Goal: Task Accomplishment & Management: Complete application form

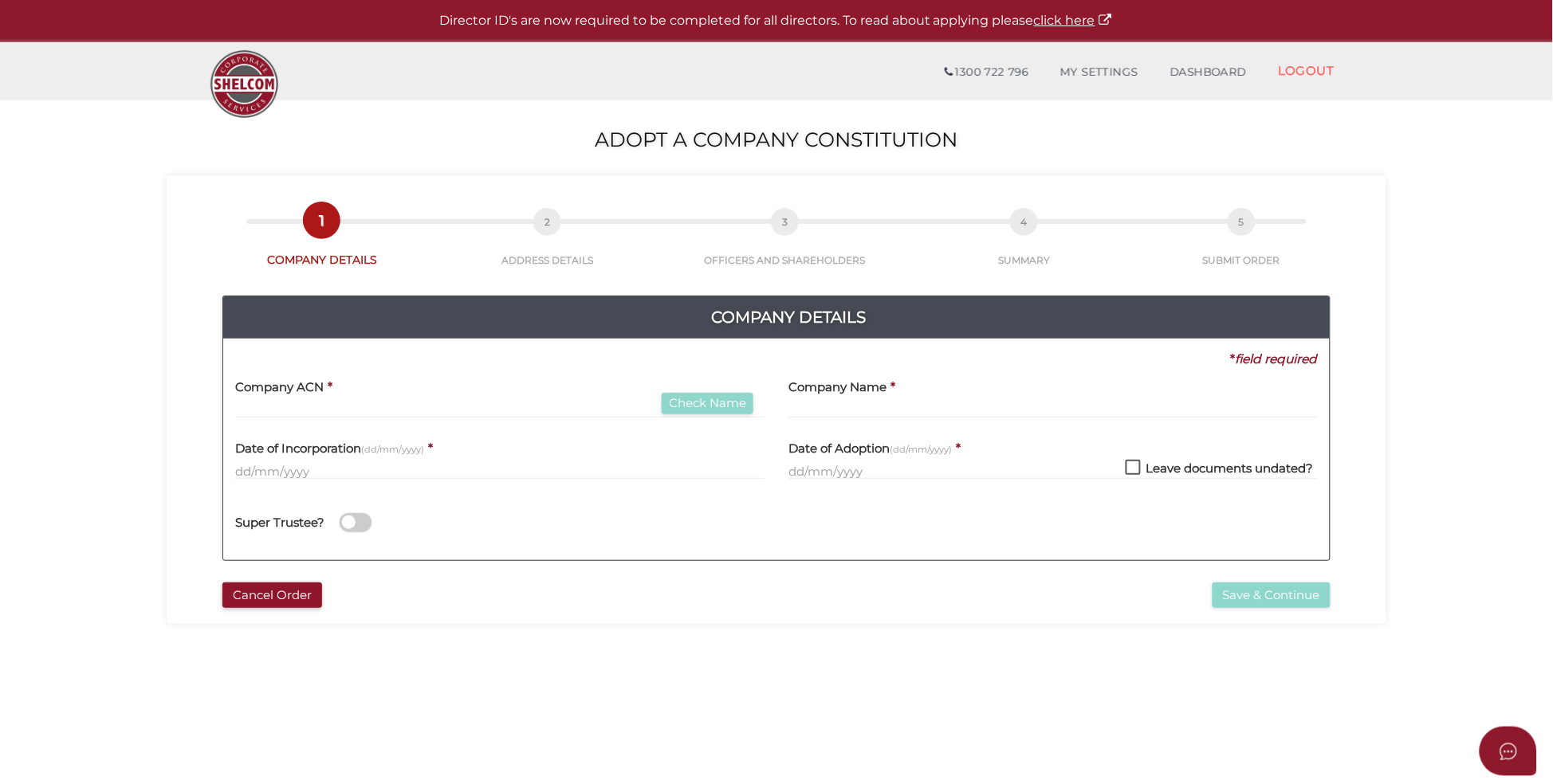
click at [386, 412] on input "text" at bounding box center [500, 409] width 529 height 18
click at [386, 407] on input "text" at bounding box center [500, 409] width 529 height 18
type input "000000000"
click at [935, 414] on input "text" at bounding box center [1053, 409] width 529 height 18
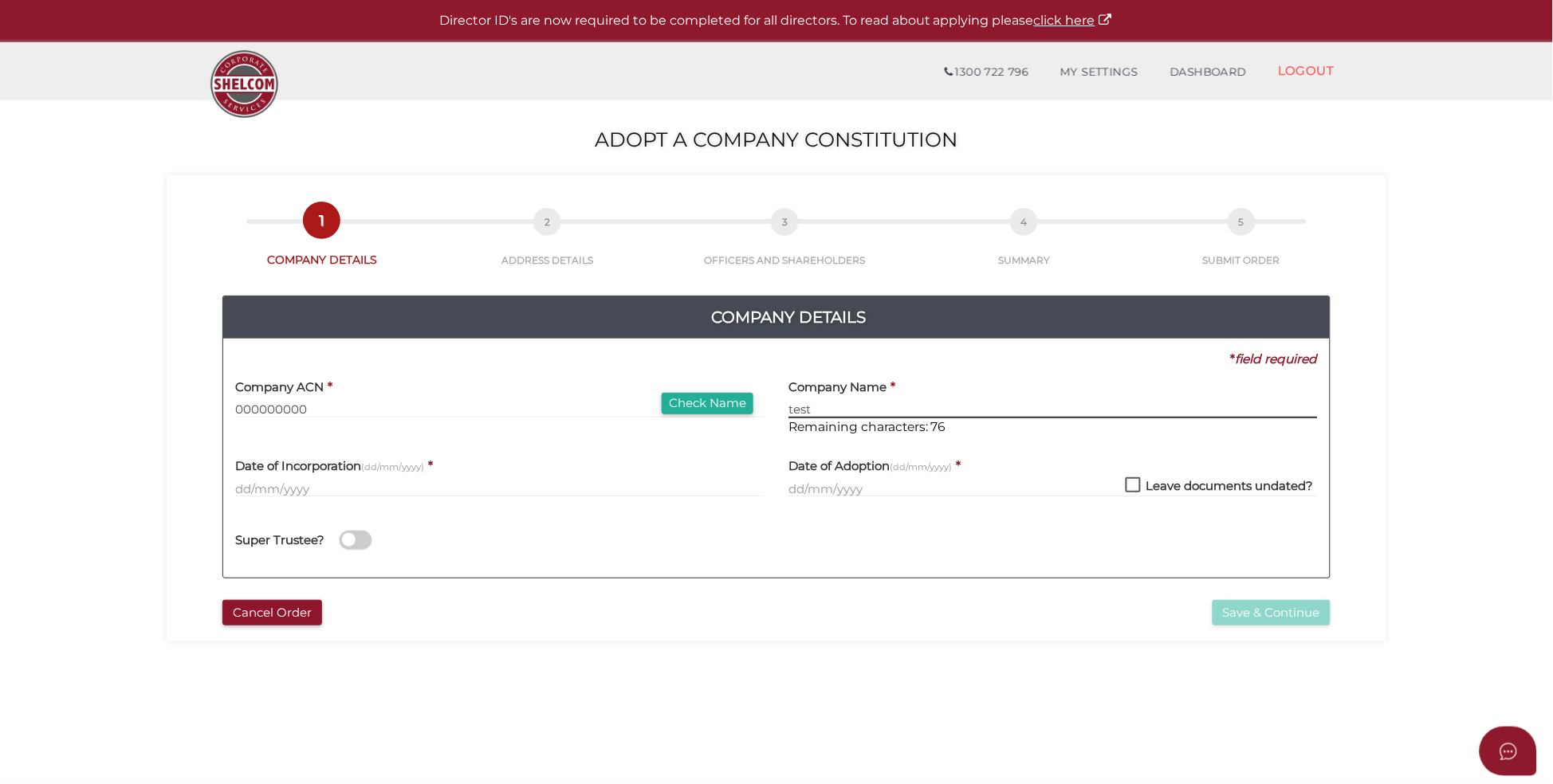
type input "test"
click at [400, 494] on input "text" at bounding box center [500, 488] width 529 height 18
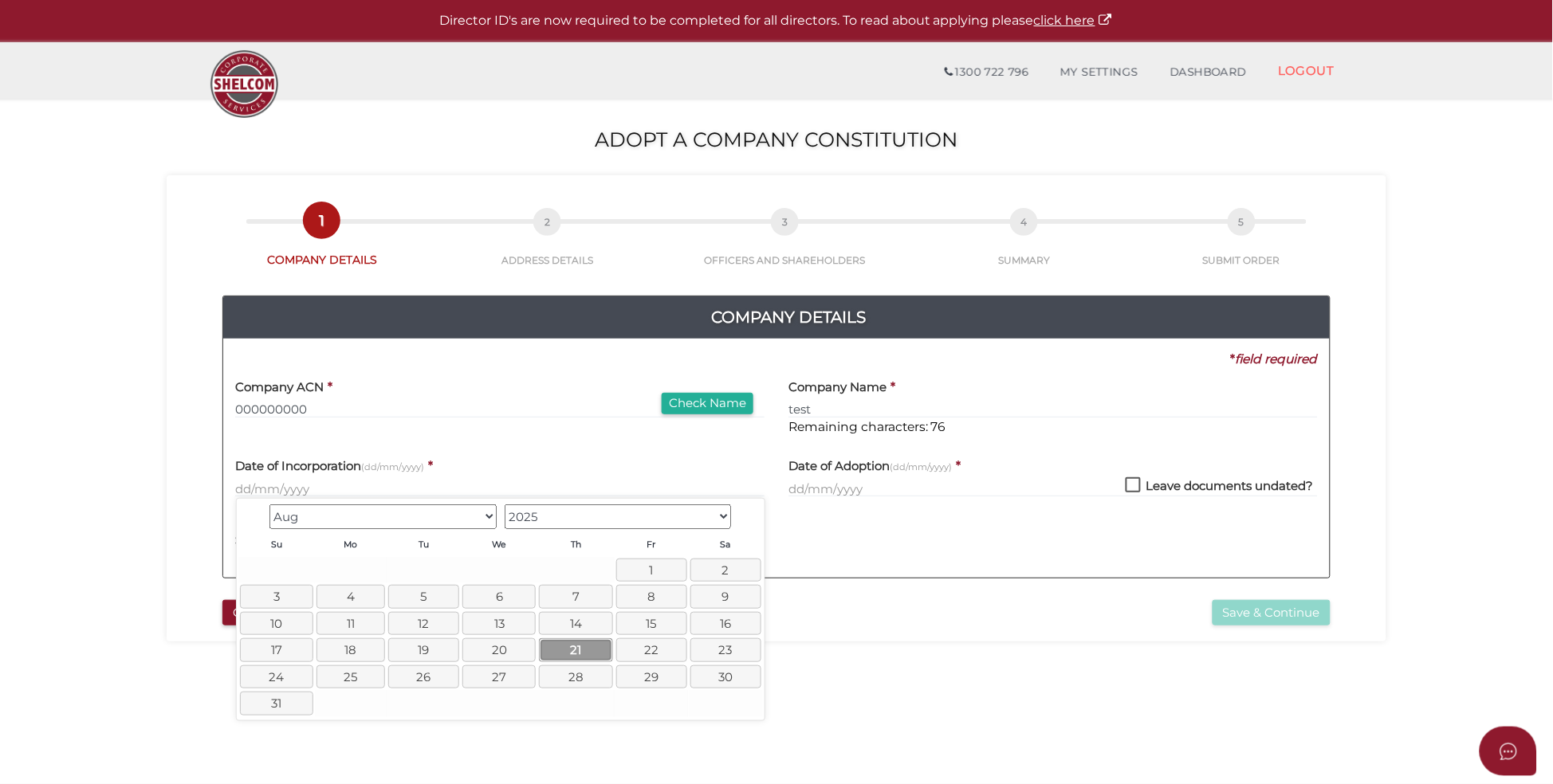
click at [575, 651] on link "21" at bounding box center [575, 650] width 73 height 23
type input "[DATE]"
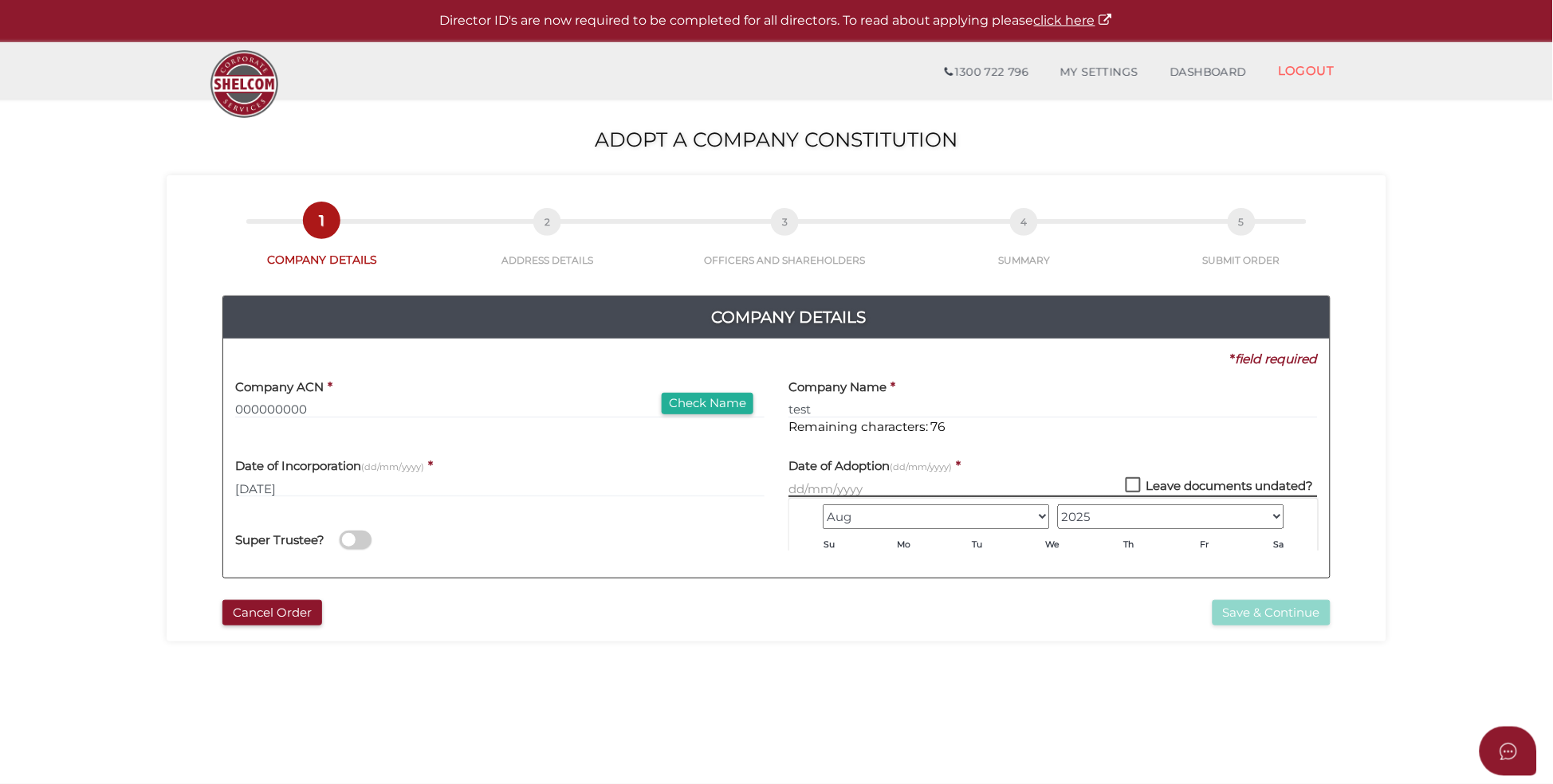
click at [890, 486] on input "text" at bounding box center [1053, 488] width 529 height 18
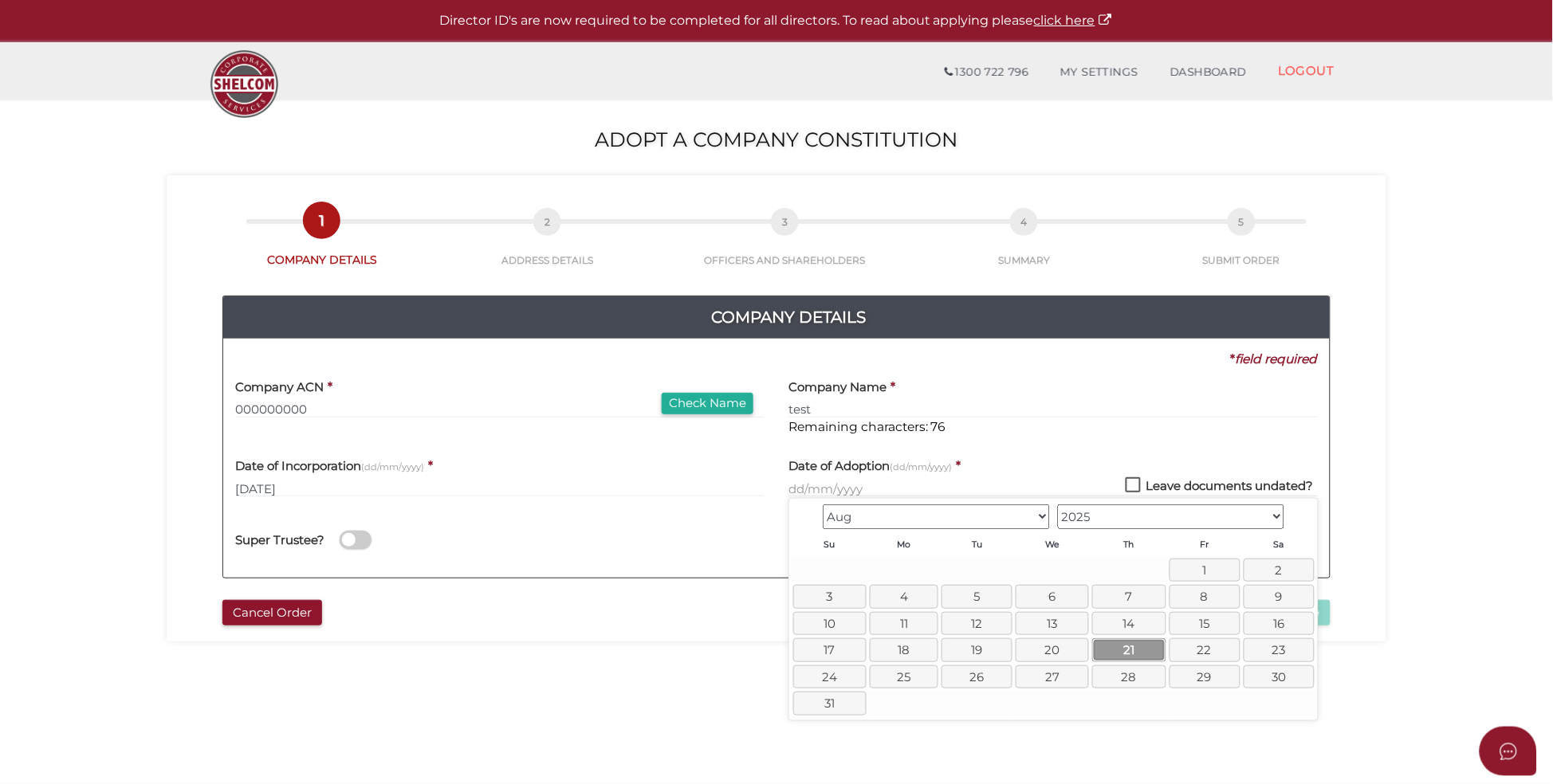
click at [1130, 652] on link "21" at bounding box center [1128, 650] width 73 height 23
type input "[DATE]"
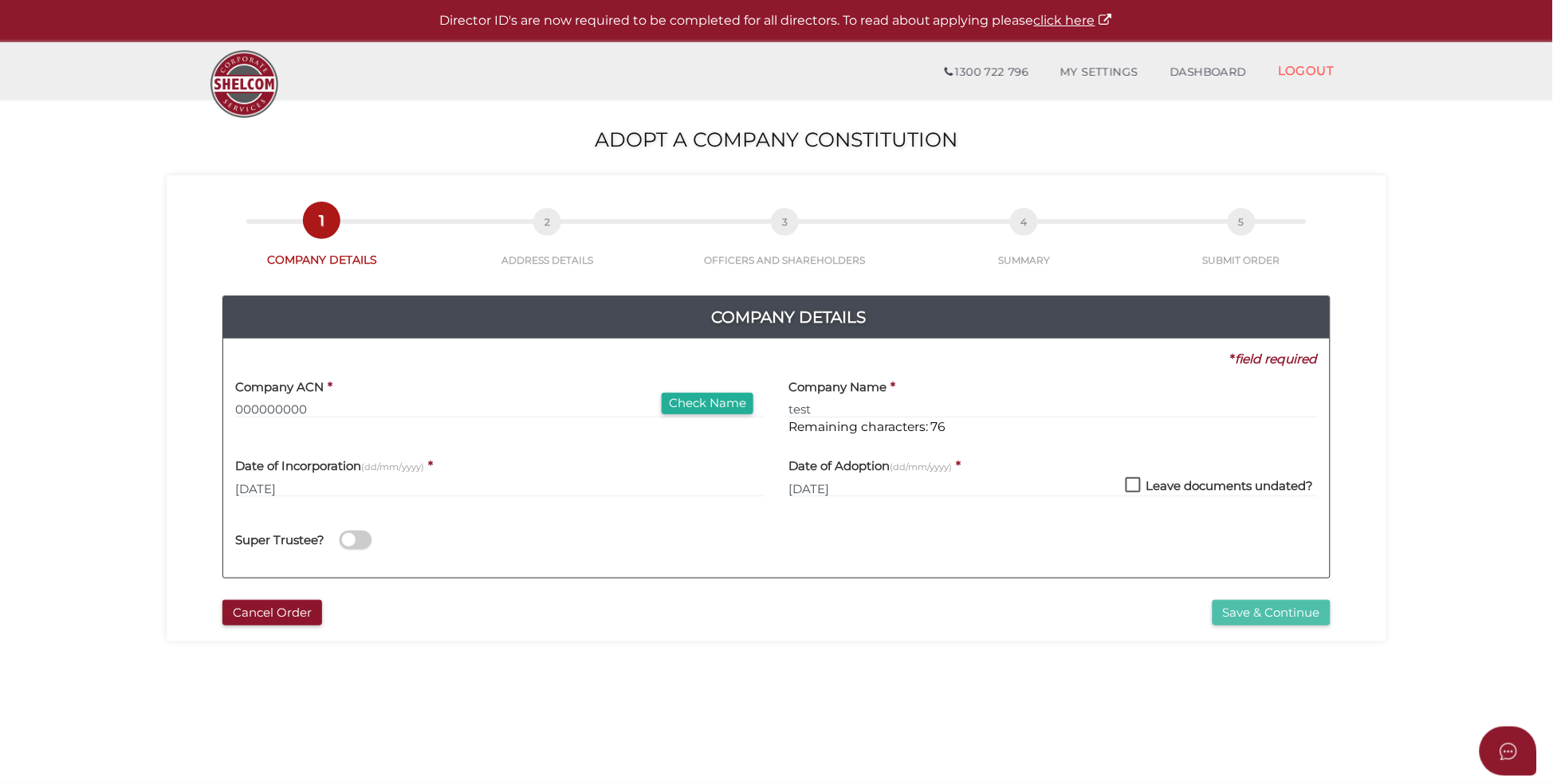
click at [1247, 613] on button "Save & Continue" at bounding box center [1271, 612] width 118 height 26
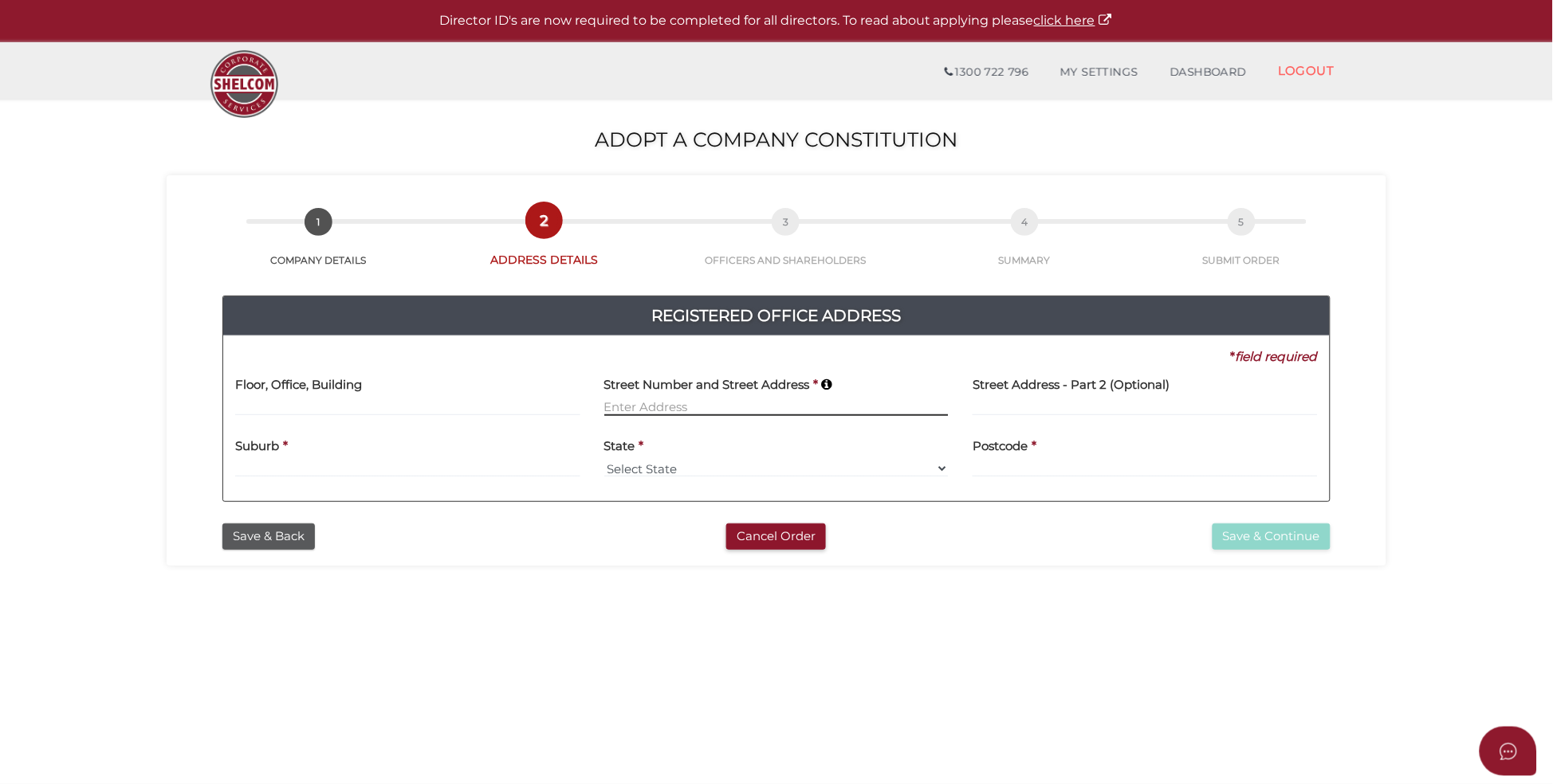
click at [678, 414] on input at bounding box center [776, 407] width 345 height 18
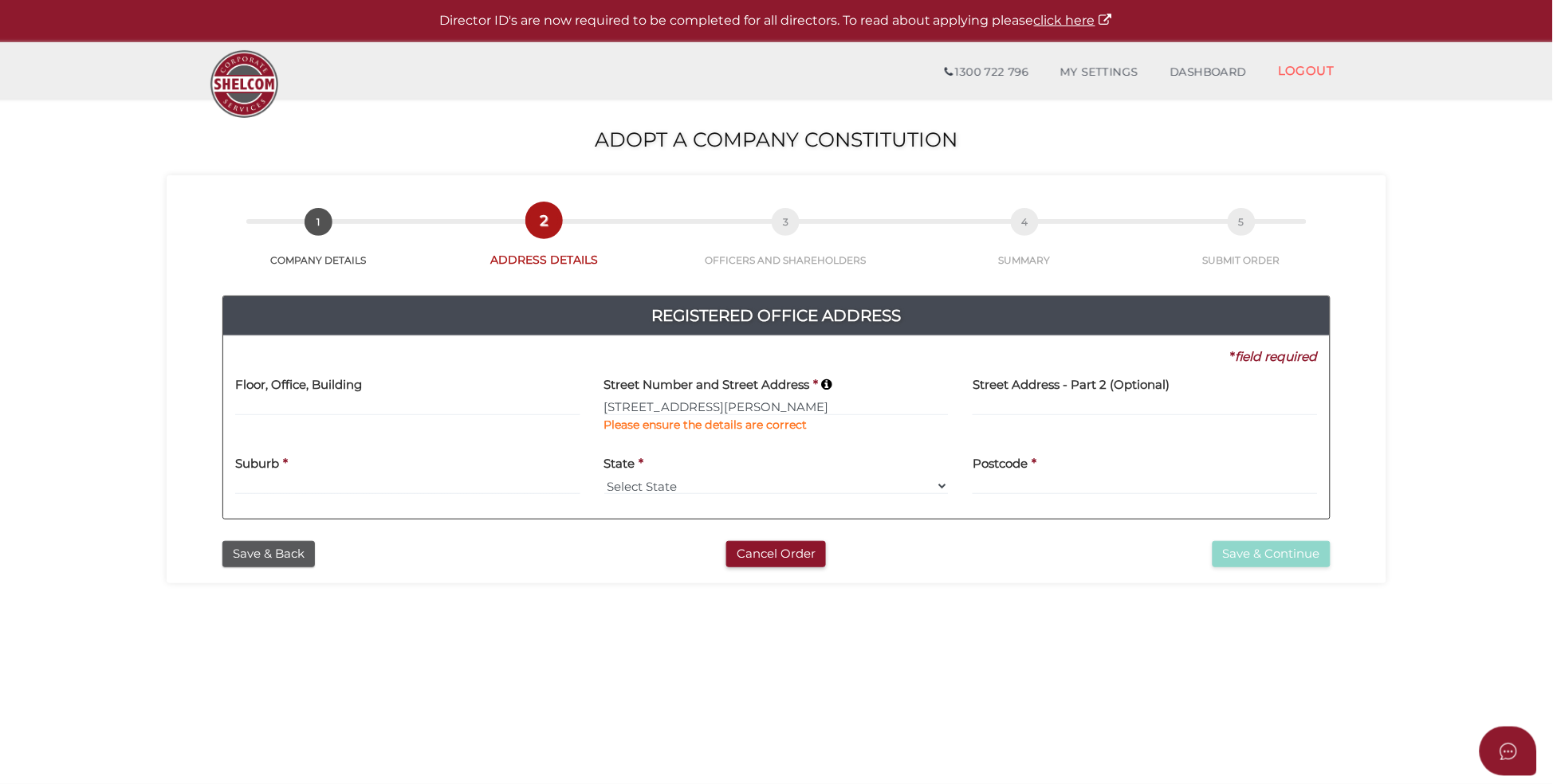
type input "101 Collins Street"
type input "Melbourne"
select select "VIC"
type input "3000"
click at [1263, 554] on button "Save & Continue" at bounding box center [1271, 554] width 118 height 26
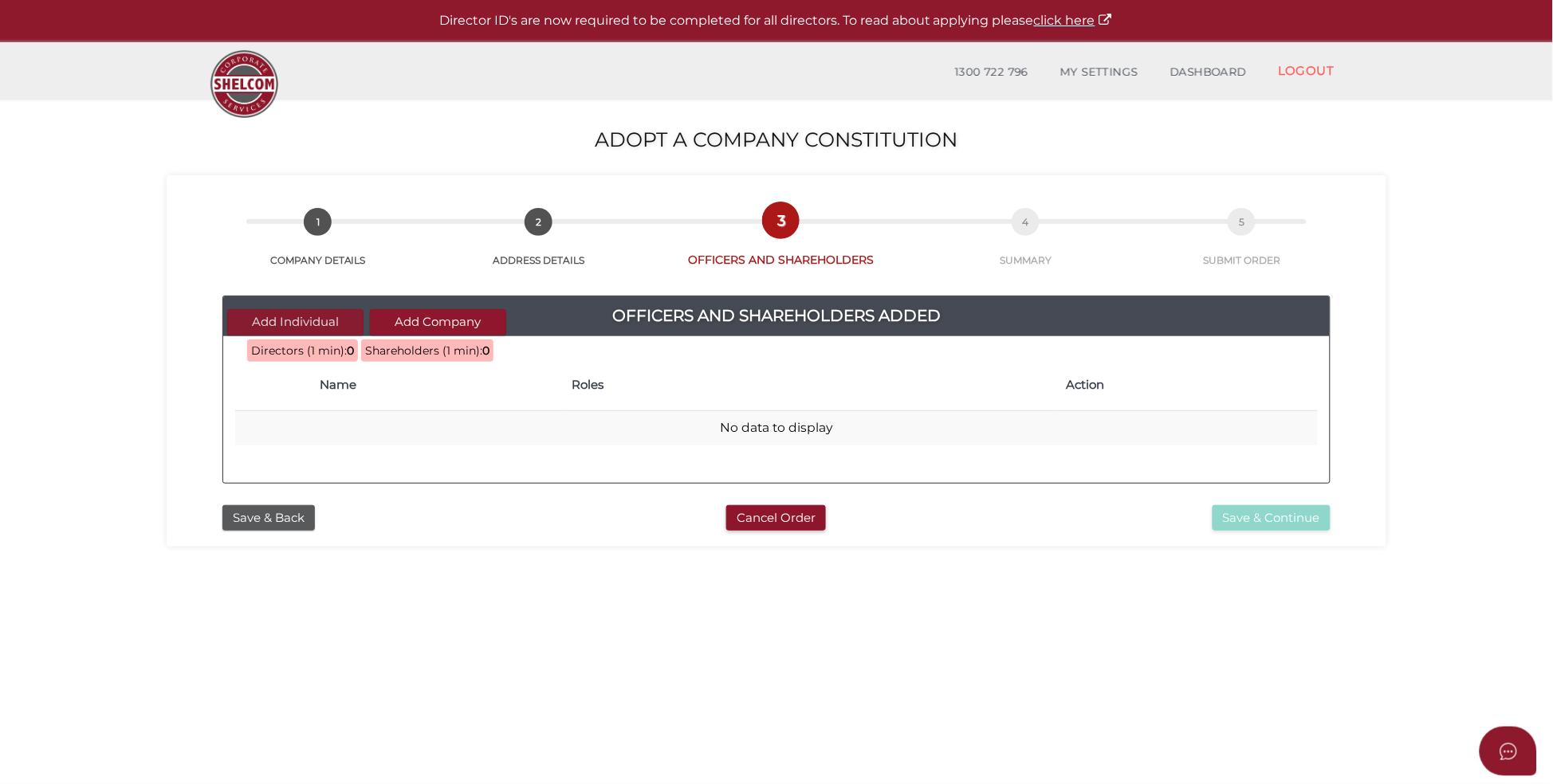
click at [315, 321] on button "Add Individual" at bounding box center [296, 322] width 137 height 26
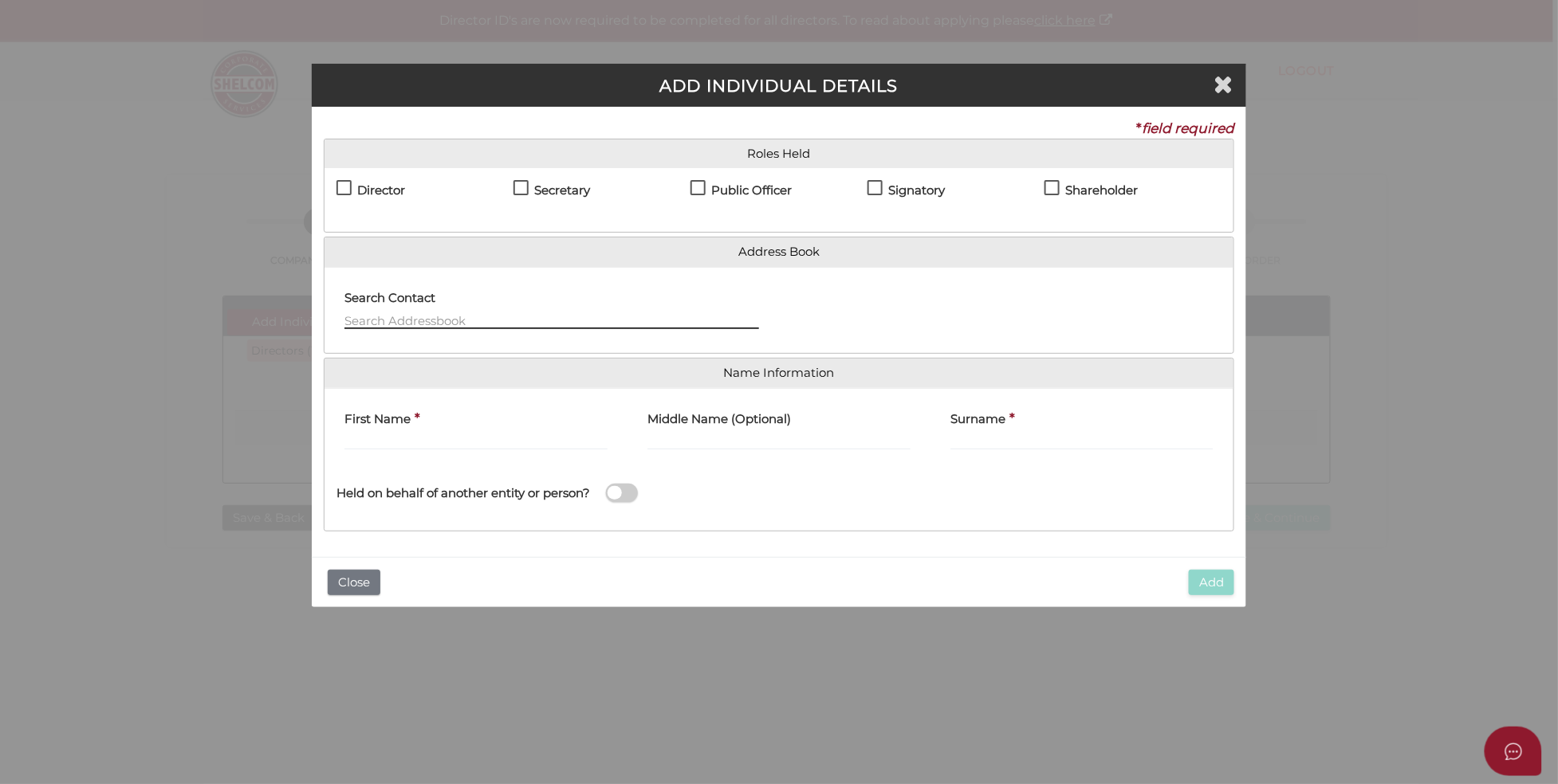
click at [377, 311] on input "text" at bounding box center [552, 320] width 414 height 18
type input "jenny w"
click at [340, 188] on label "Director" at bounding box center [370, 194] width 68 height 20
checkbox input "true"
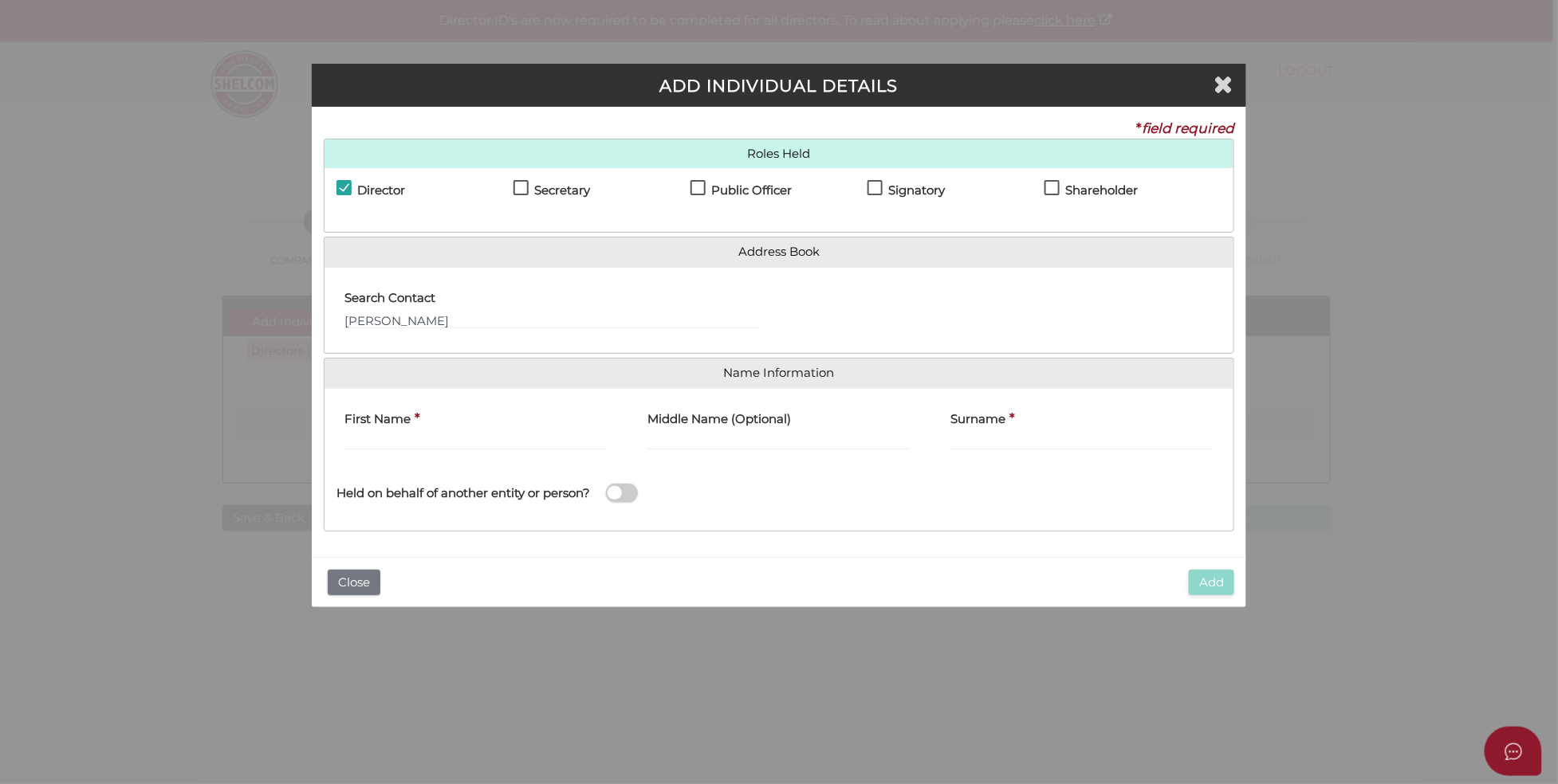
click at [1051, 186] on label "Shareholder" at bounding box center [1090, 194] width 93 height 20
checkbox input "true"
click at [446, 327] on input "jenny w" at bounding box center [552, 320] width 414 height 18
type input "jenny wood"
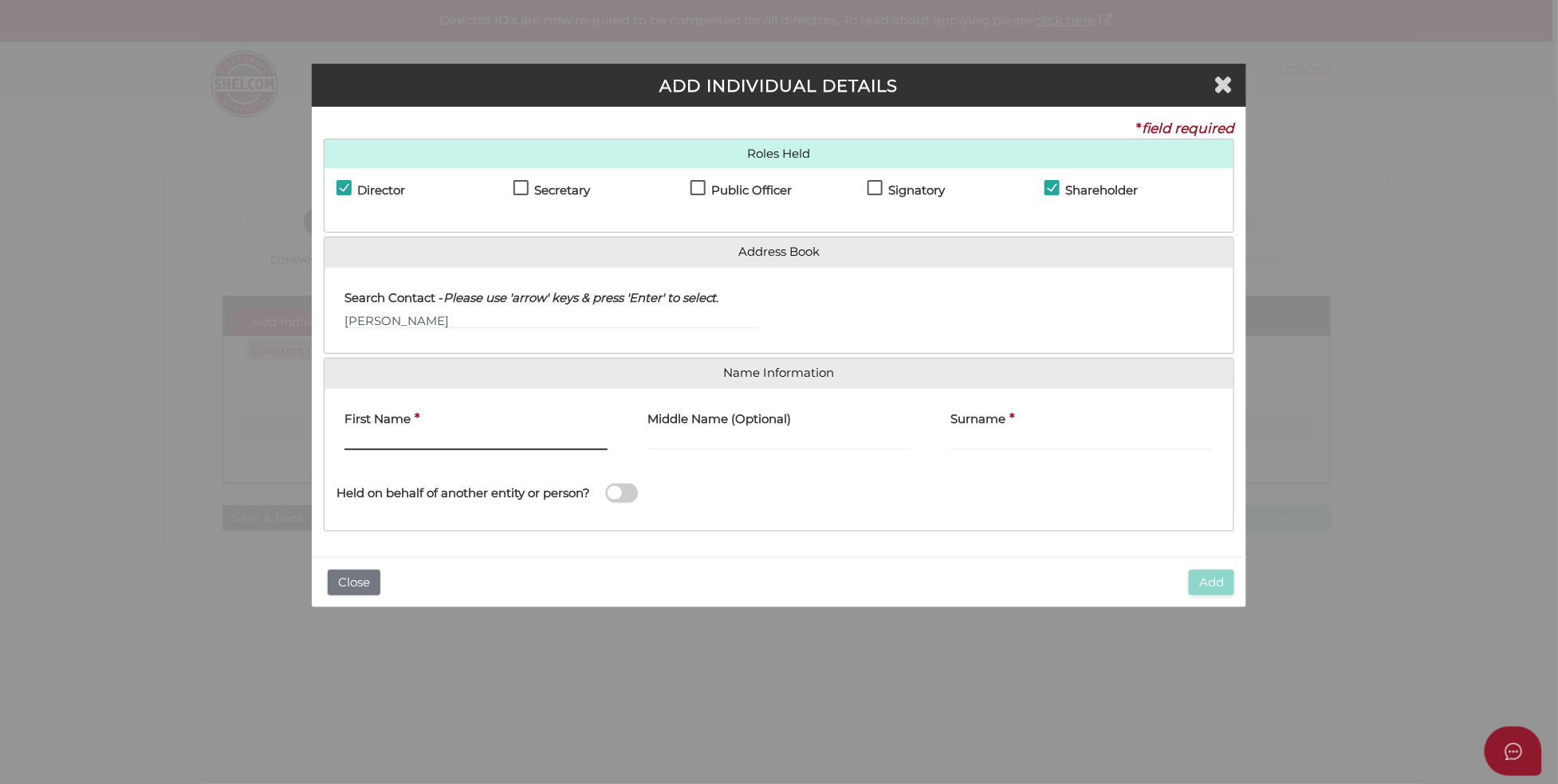
click at [436, 435] on input "First Name" at bounding box center [476, 441] width 263 height 18
type input "jenny"
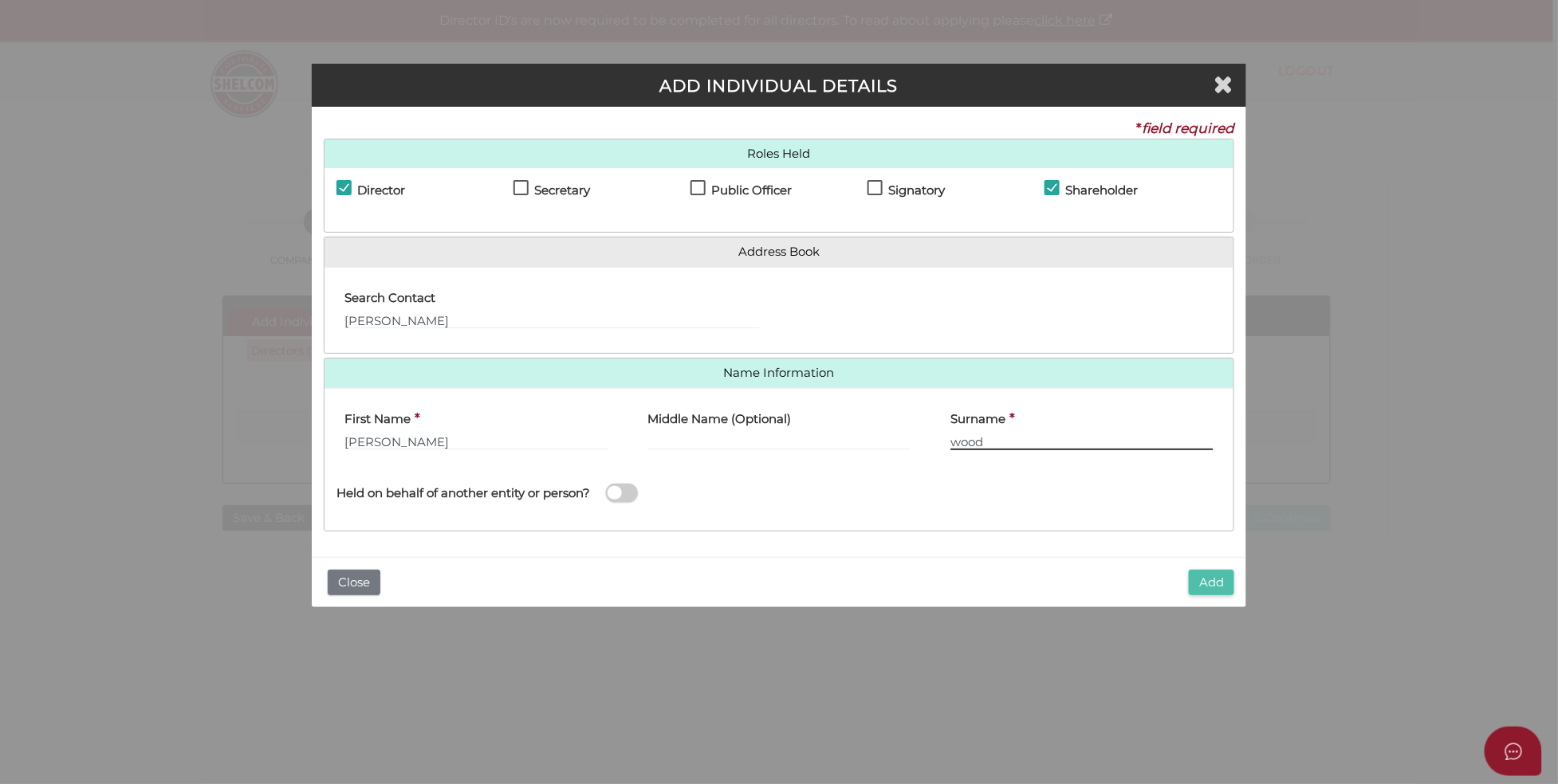
type input "wood"
click at [1215, 578] on button "Add" at bounding box center [1211, 582] width 46 height 26
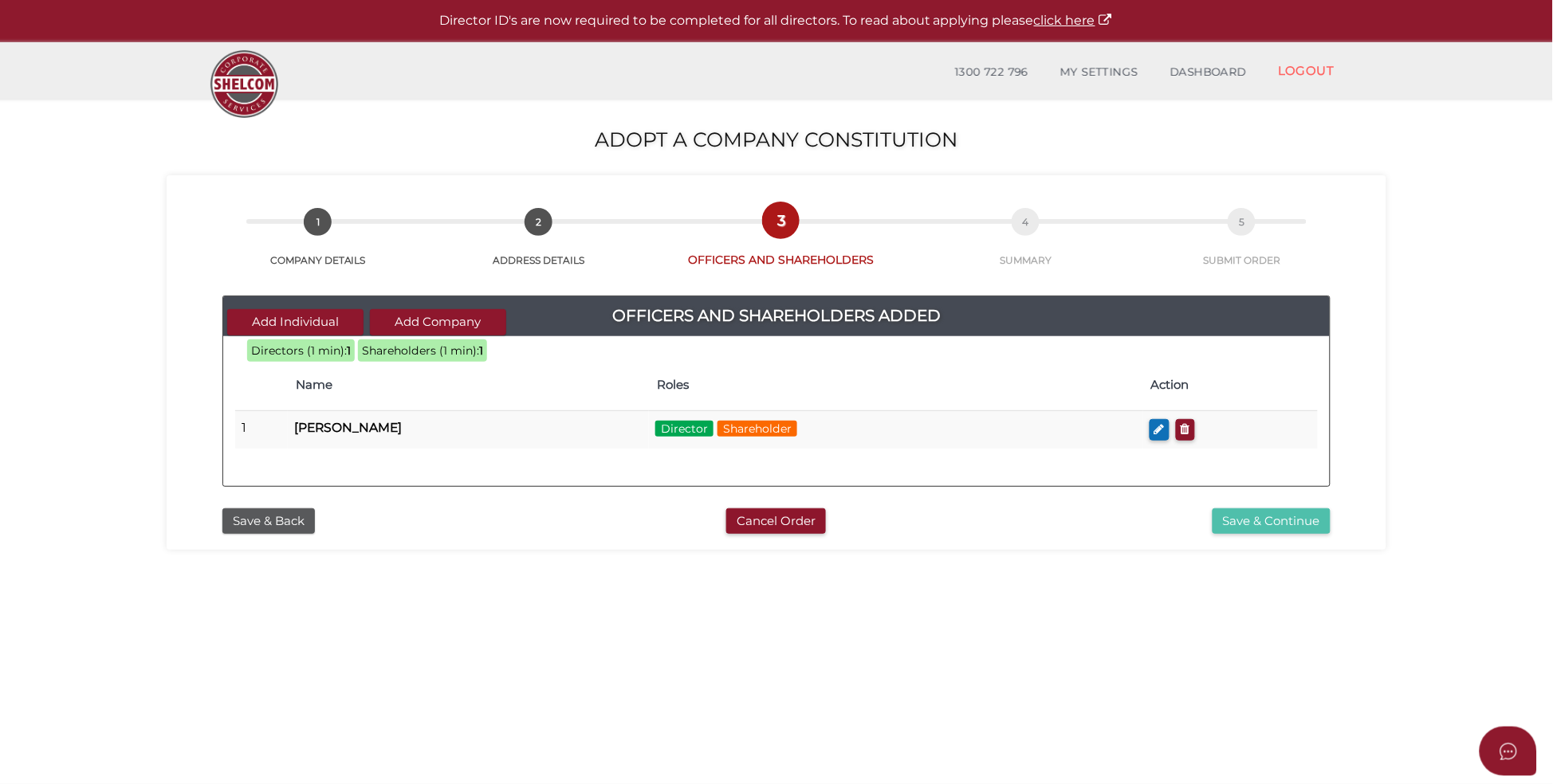
click at [1244, 519] on button "Save & Continue" at bounding box center [1271, 521] width 118 height 26
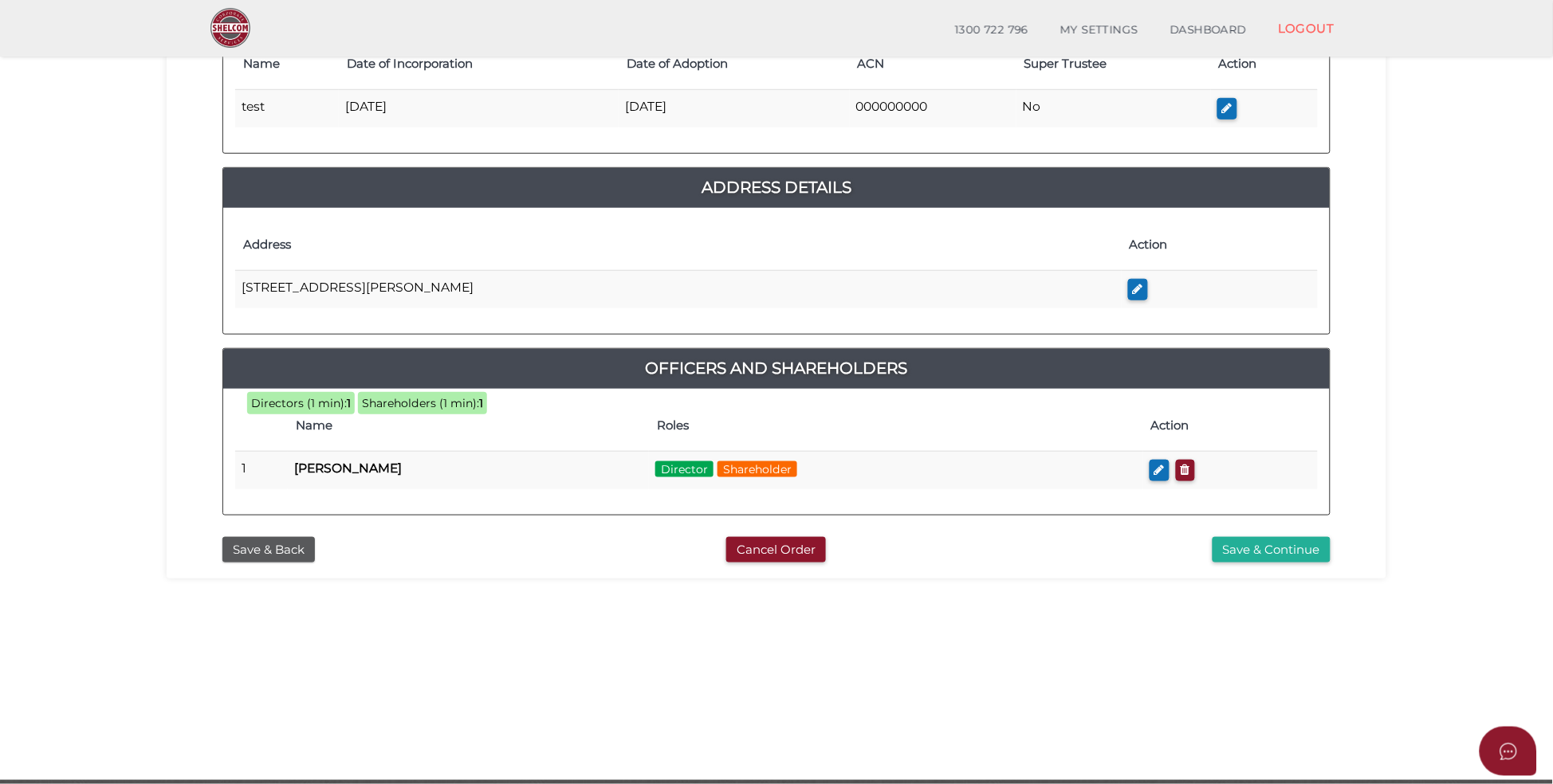
scroll to position [309, 0]
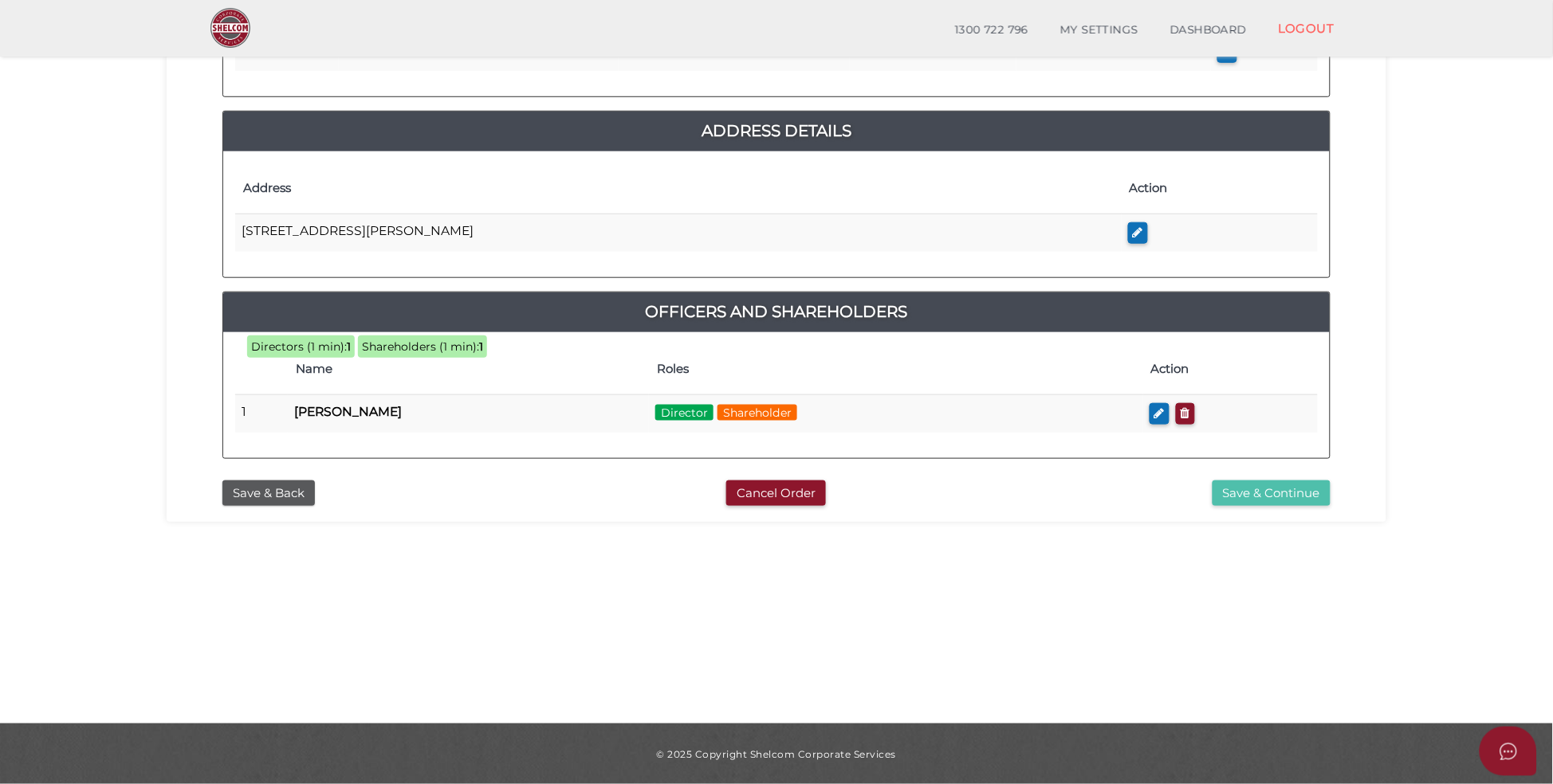
click at [1238, 500] on button "Save & Continue" at bounding box center [1271, 493] width 118 height 26
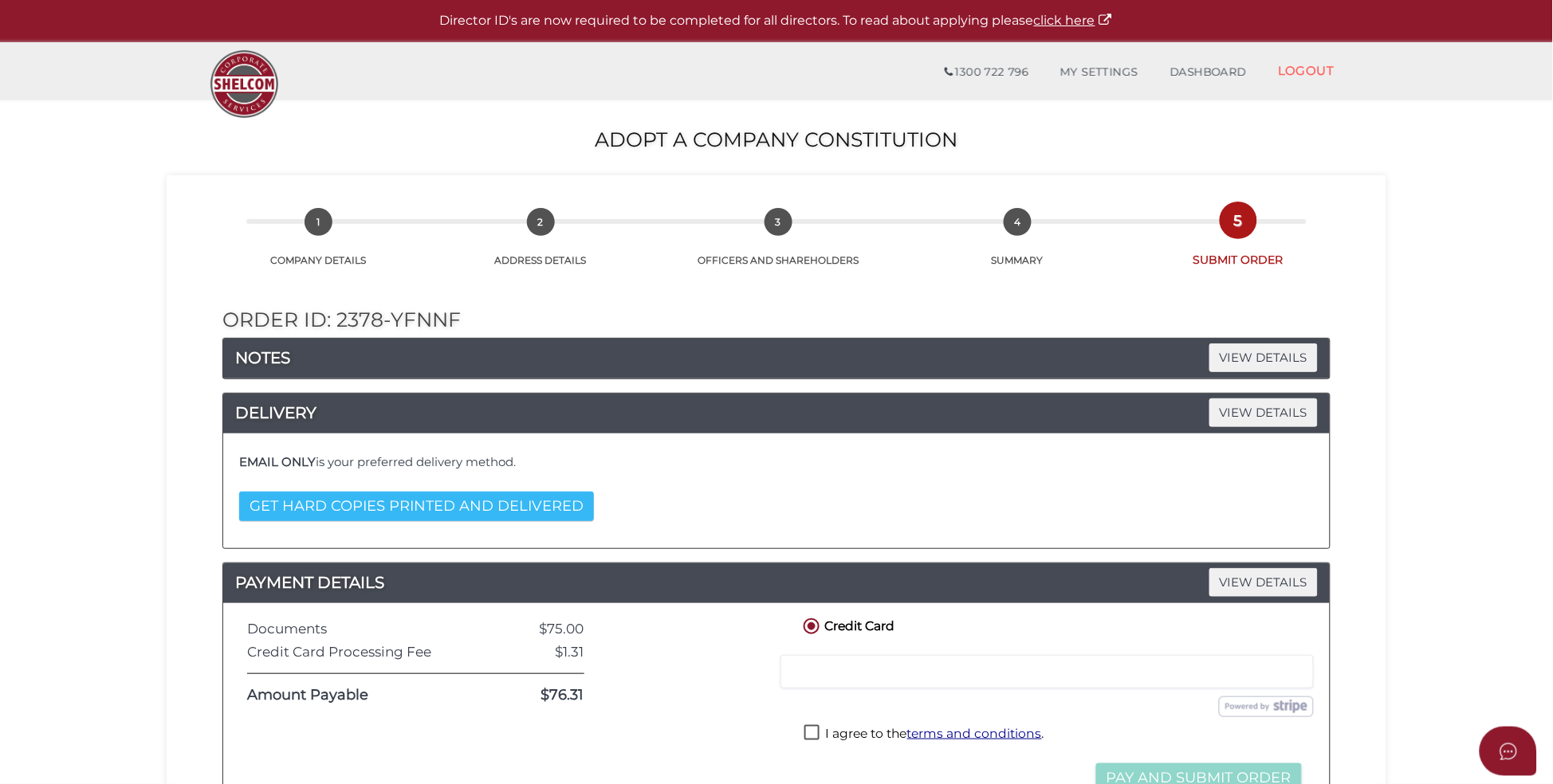
click at [480, 504] on button "GET HARD COPIES PRINTED AND DELIVERED" at bounding box center [416, 507] width 355 height 29
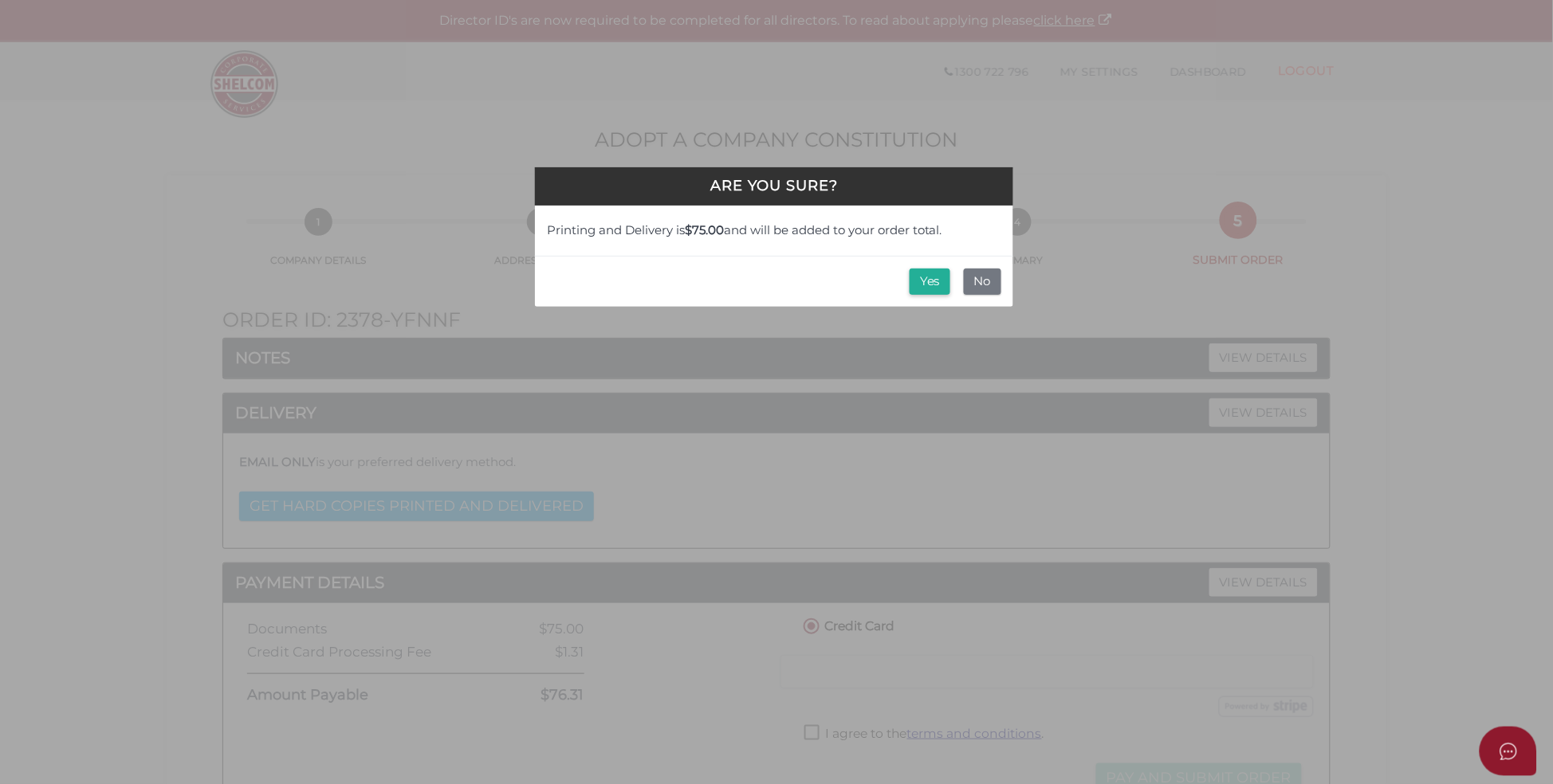
drag, startPoint x: 920, startPoint y: 278, endPoint x: 899, endPoint y: 283, distance: 21.6
click at [921, 277] on button "Yes" at bounding box center [930, 281] width 41 height 26
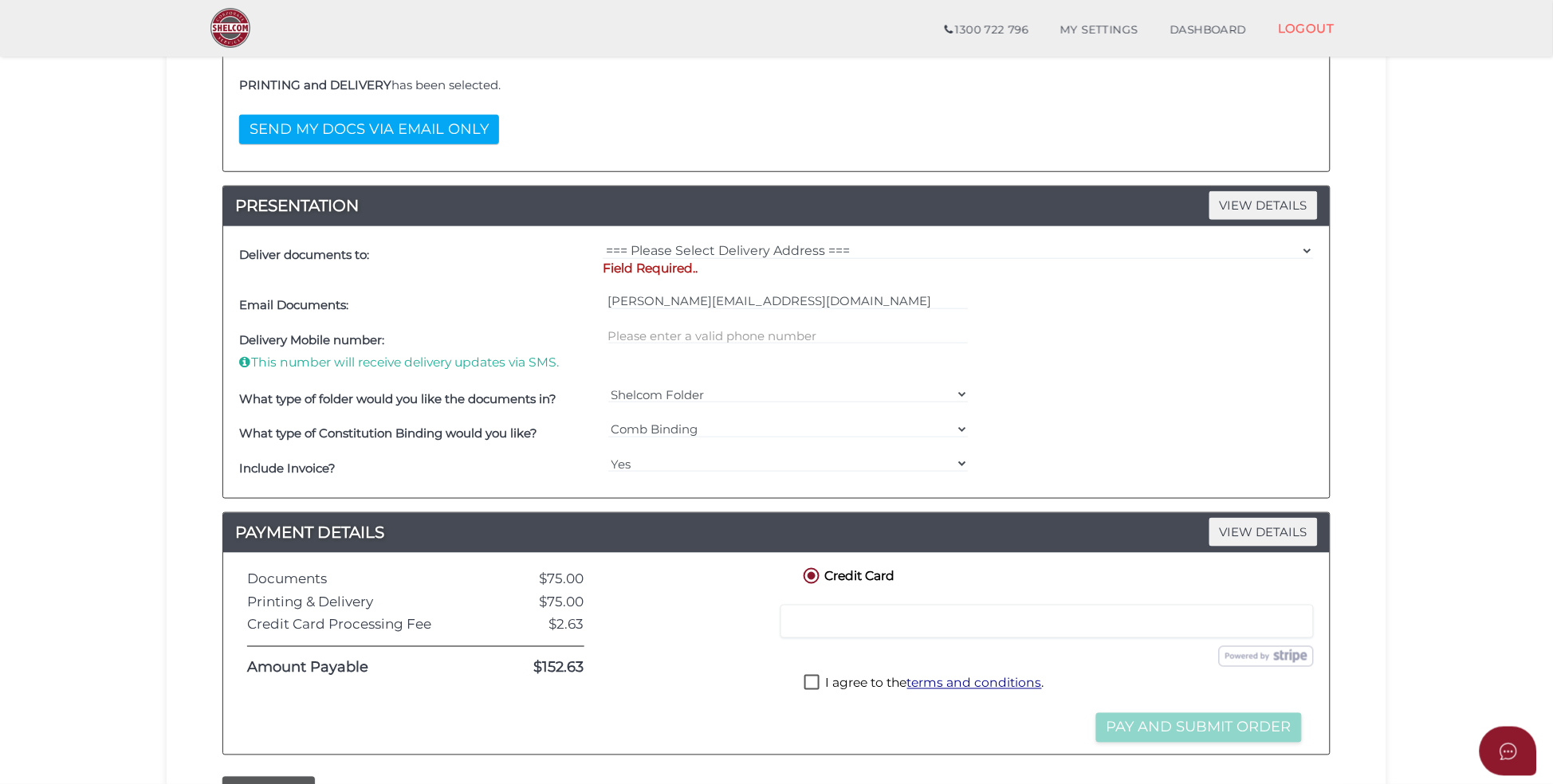
scroll to position [358, 0]
